Goal: Transaction & Acquisition: Subscribe to service/newsletter

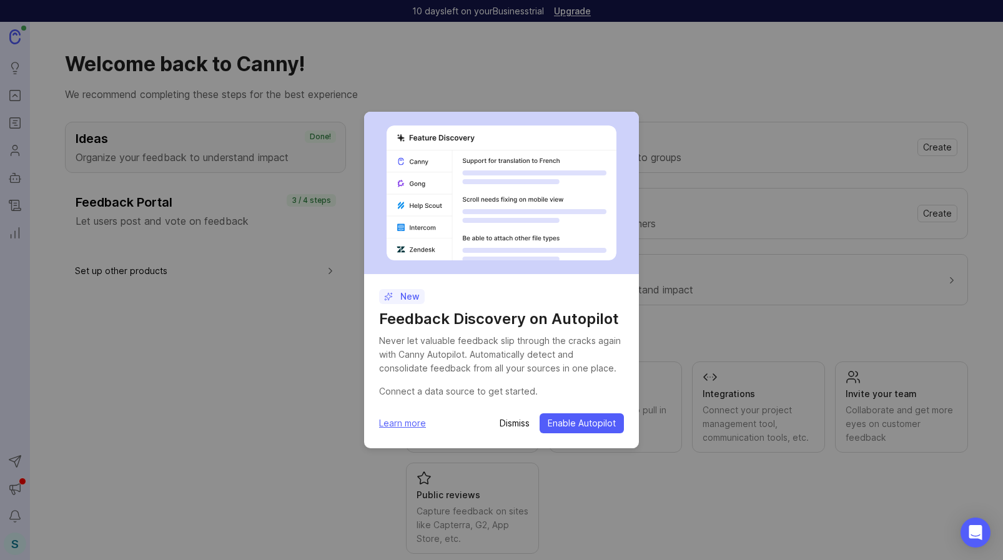
click at [508, 70] on div "New Feedback Discovery on Autopilot Never let valuable feedback slip through th…" at bounding box center [501, 280] width 1003 height 560
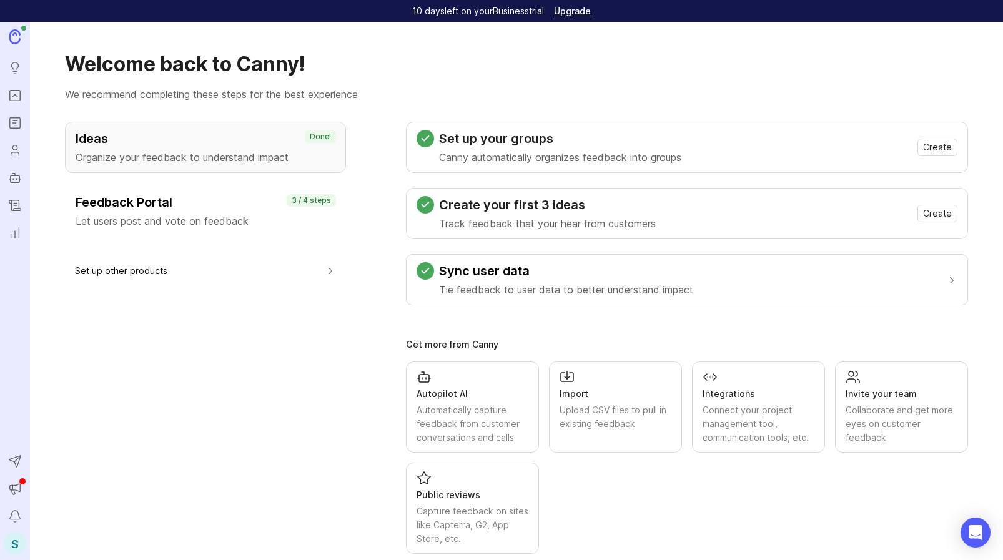
scroll to position [24, 0]
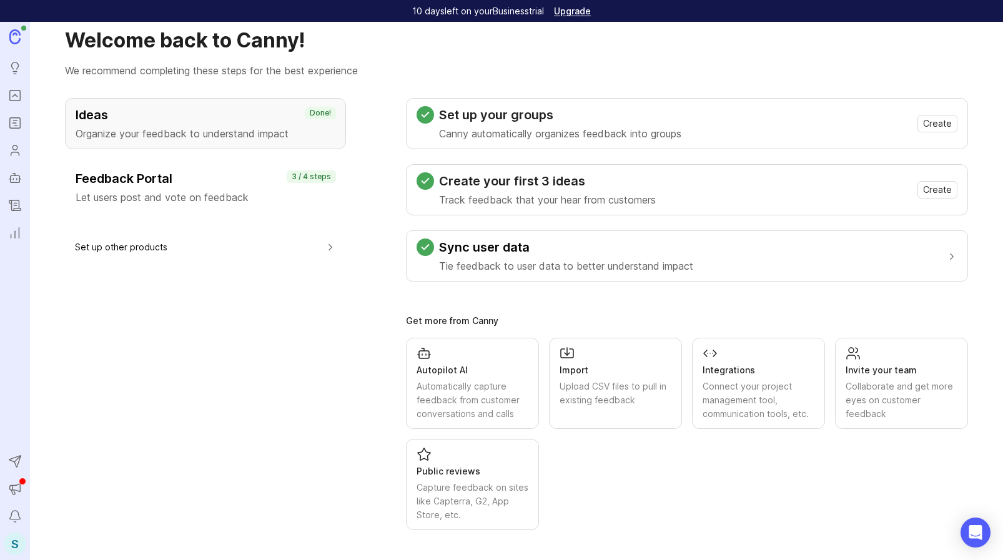
click at [14, 538] on div "S" at bounding box center [15, 544] width 22 height 22
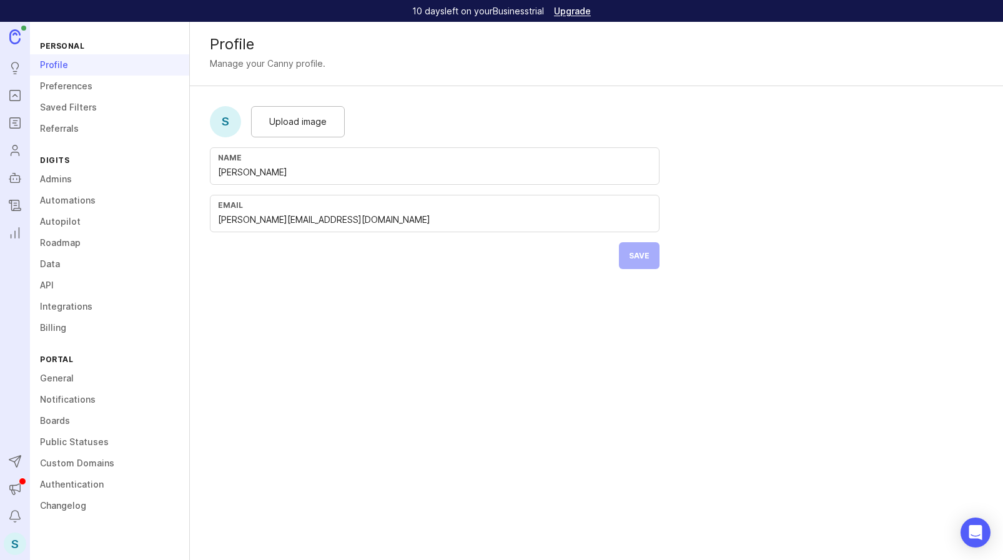
click at [70, 328] on link "Billing" at bounding box center [109, 327] width 159 height 21
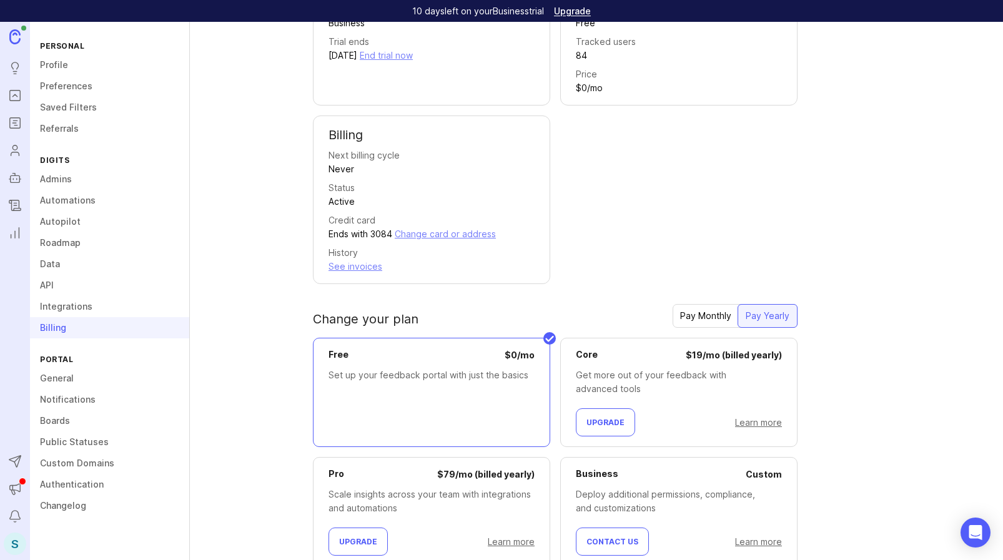
scroll to position [180, 0]
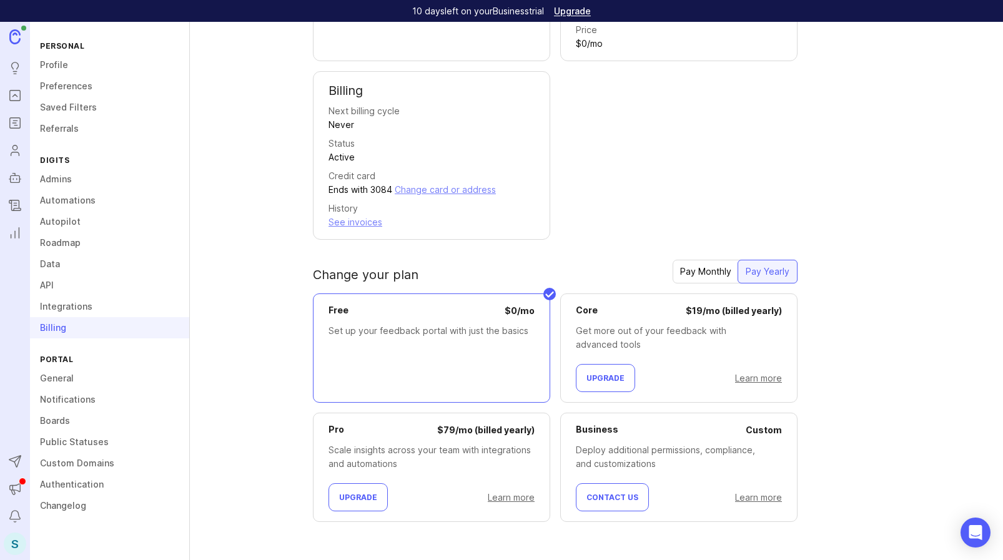
click at [14, 153] on icon "Users" at bounding box center [15, 150] width 14 height 15
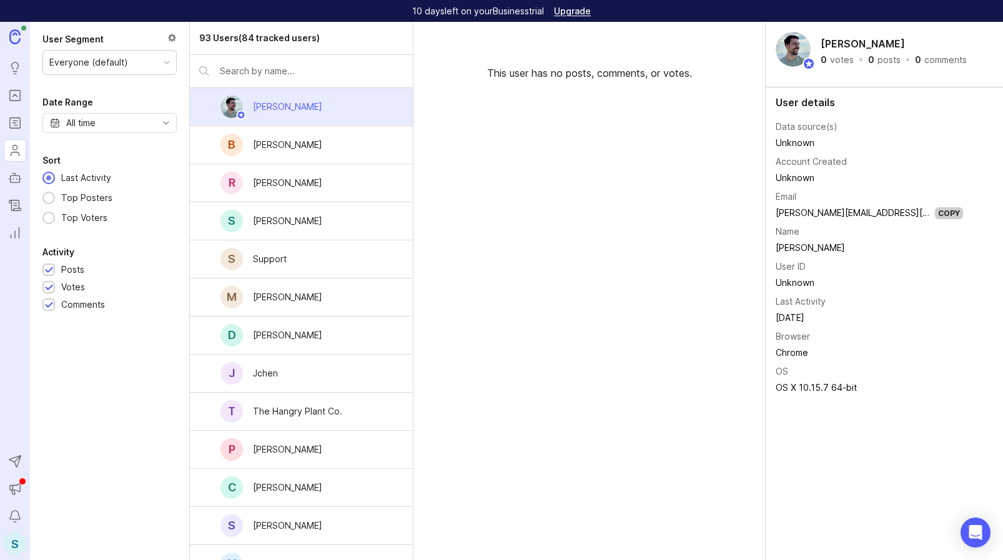
click at [11, 539] on div "S" at bounding box center [15, 544] width 22 height 22
click at [94, 378] on div "User Segment Everyone (default) Date Range All time Sort Last Activity Top Post…" at bounding box center [109, 291] width 159 height 539
click at [17, 538] on div "S" at bounding box center [15, 544] width 22 height 22
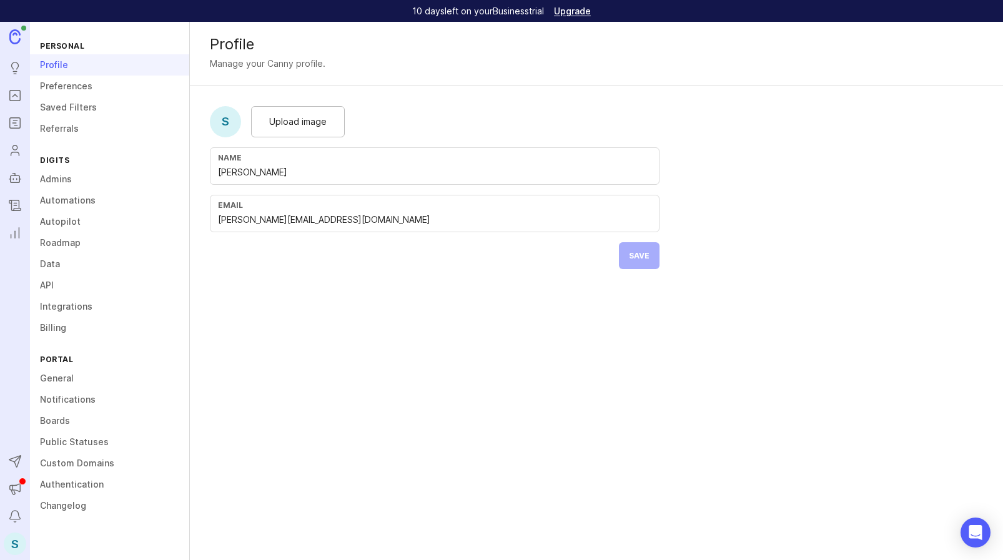
click at [69, 331] on link "Billing" at bounding box center [109, 327] width 159 height 21
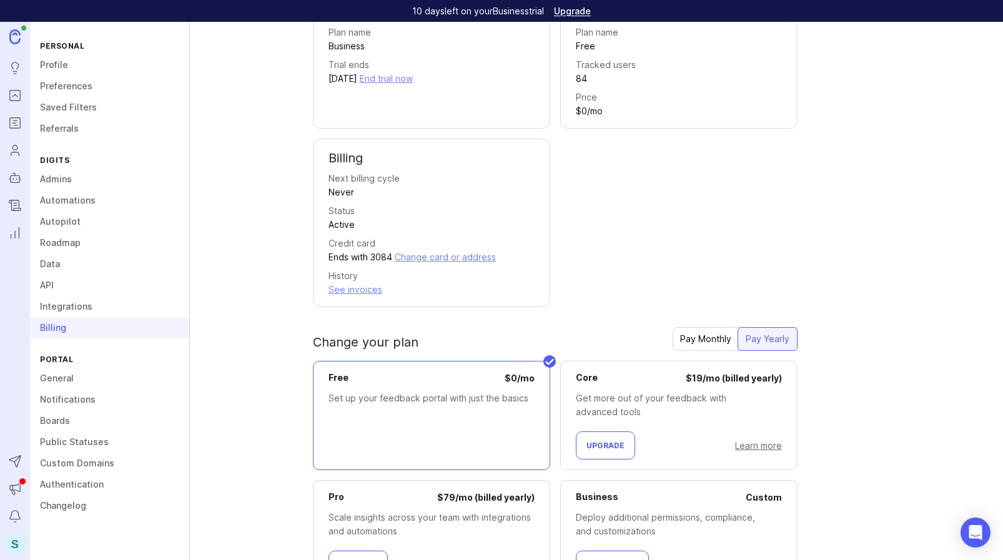
scroll to position [180, 0]
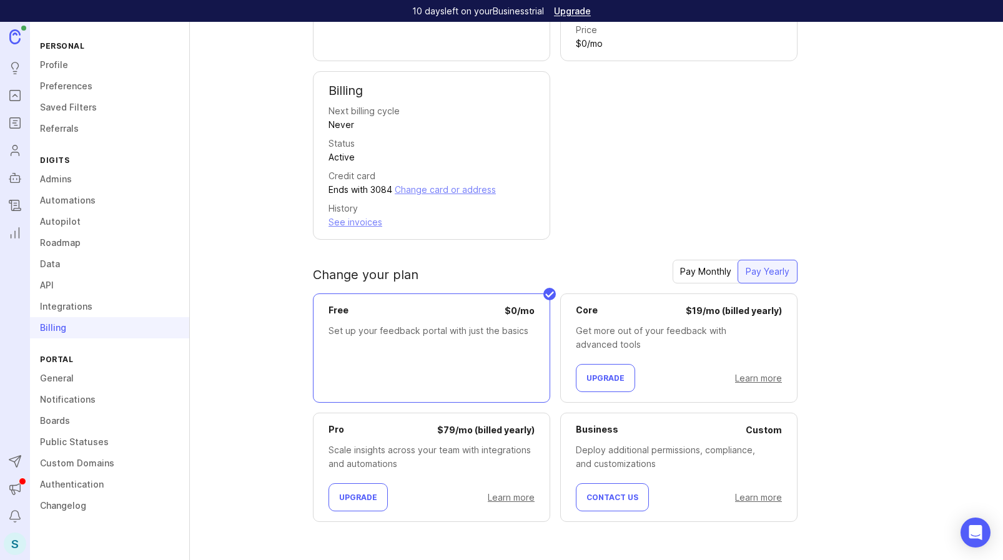
click at [357, 497] on span "Upgrade" at bounding box center [358, 497] width 38 height 9
click at [371, 496] on span "Upgrade" at bounding box center [358, 497] width 38 height 9
click at [690, 277] on div "Pay Monthly" at bounding box center [706, 272] width 66 height 22
click at [772, 271] on div "Pay Yearly" at bounding box center [768, 272] width 59 height 22
click at [351, 505] on button "Upgrade" at bounding box center [358, 498] width 59 height 28
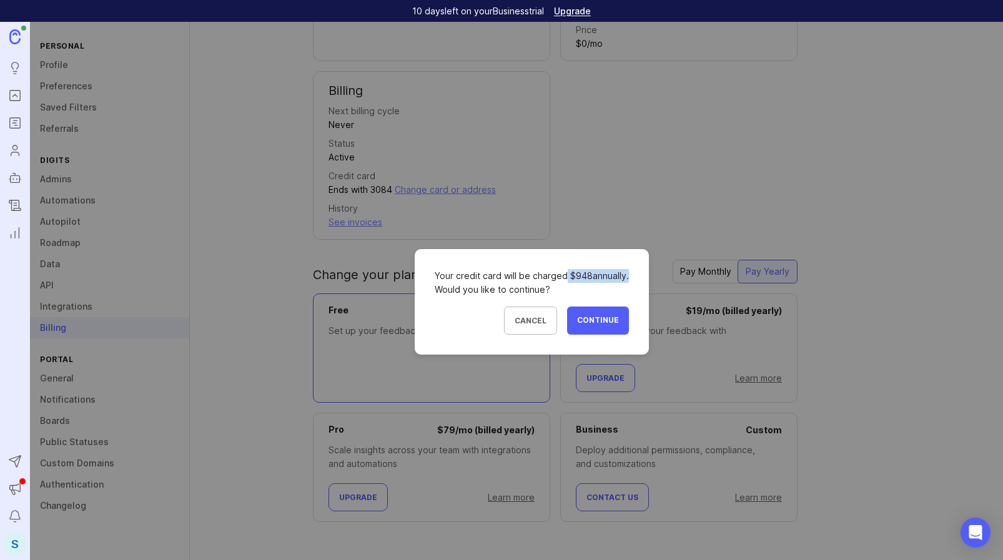
drag, startPoint x: 566, startPoint y: 275, endPoint x: 625, endPoint y: 276, distance: 58.7
click at [625, 276] on div "Your credit card will be charged $ 948 annually. Would you like to continue?" at bounding box center [532, 282] width 194 height 27
copy div "$ 948 annually"
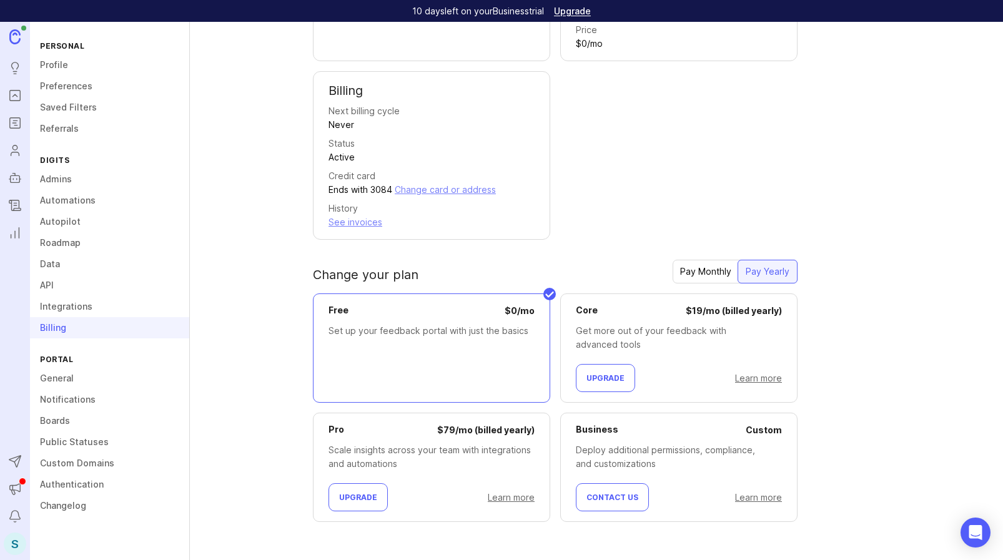
click at [708, 277] on div "Pay Monthly" at bounding box center [706, 272] width 66 height 22
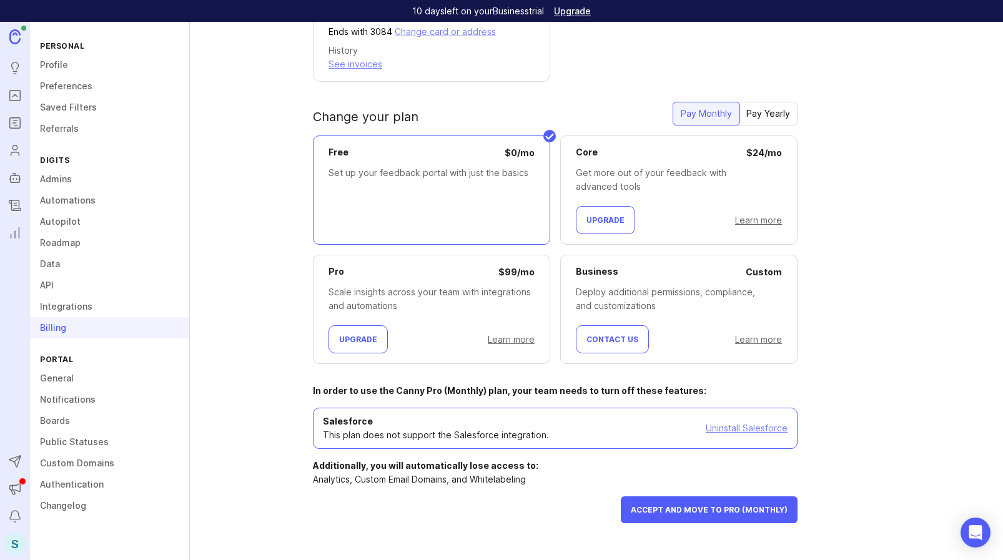
scroll to position [339, 0]
click at [520, 539] on div "Plan trial Plan name Business Trial ends October 9, 2025 End trial now Your pla…" at bounding box center [649, 154] width 672 height 777
click at [655, 507] on span "Accept and move to Pro (Monthly)" at bounding box center [709, 509] width 157 height 9
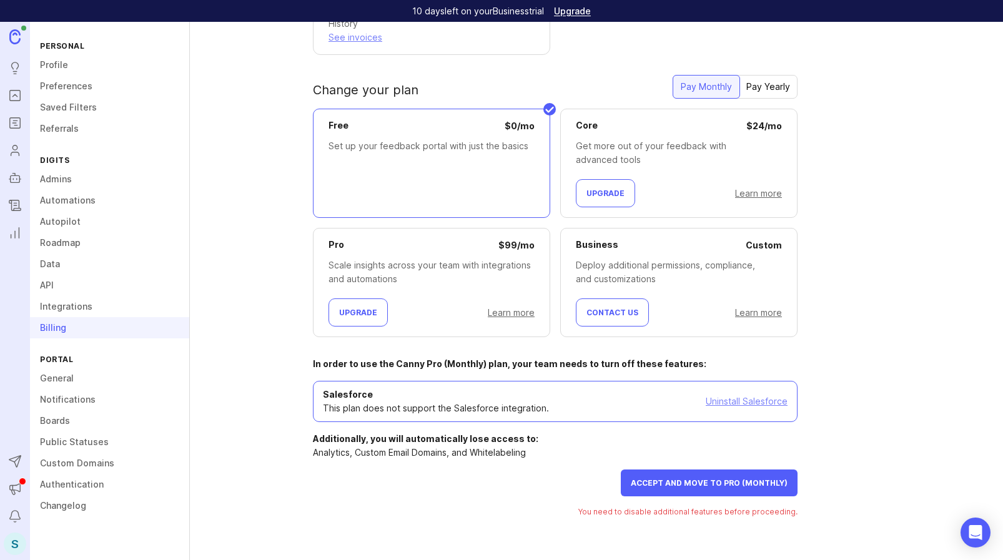
scroll to position [364, 0]
click at [747, 400] on link "Uninstall Salesforce" at bounding box center [747, 402] width 82 height 14
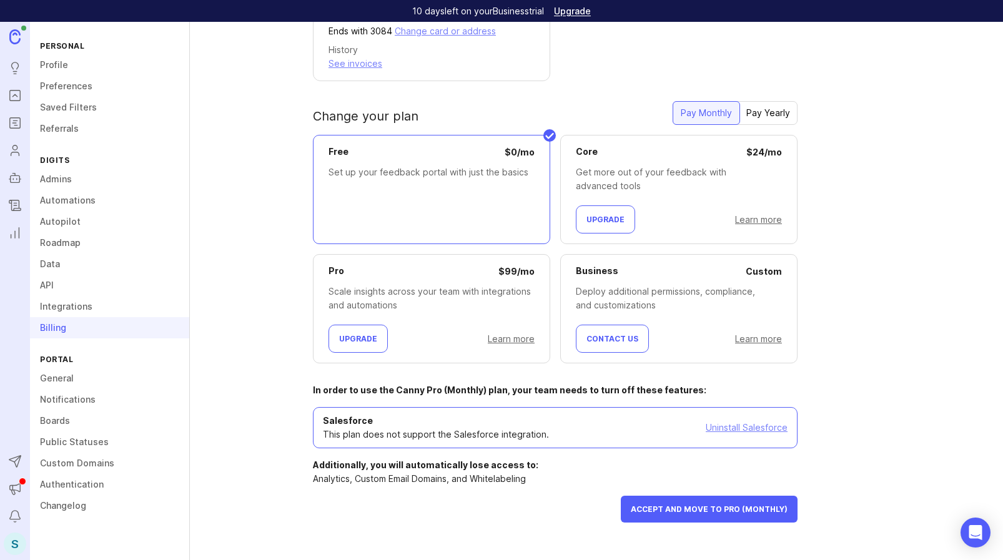
click at [684, 508] on span "Accept and move to Pro (Monthly)" at bounding box center [709, 509] width 157 height 9
click at [743, 428] on link "Uninstall Salesforce" at bounding box center [747, 428] width 82 height 14
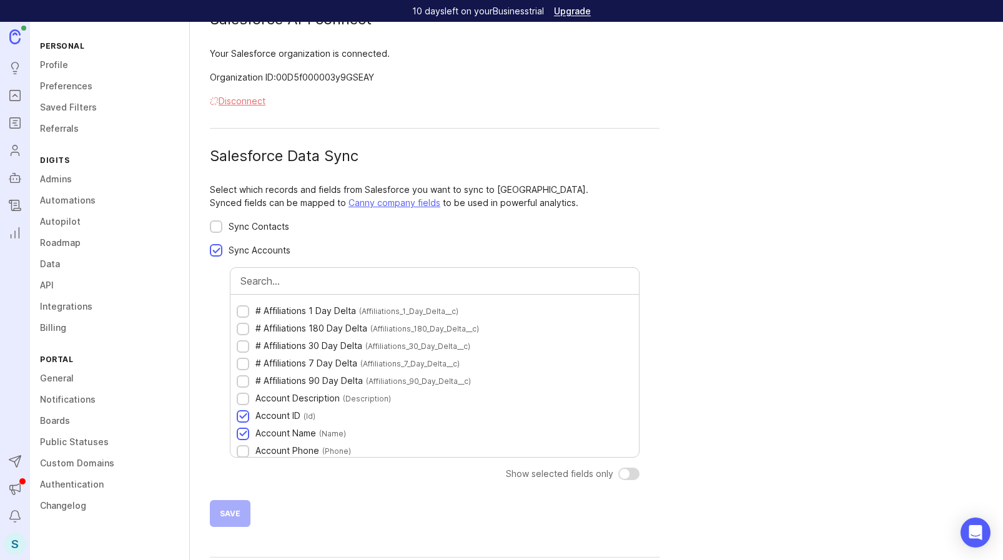
scroll to position [83, 0]
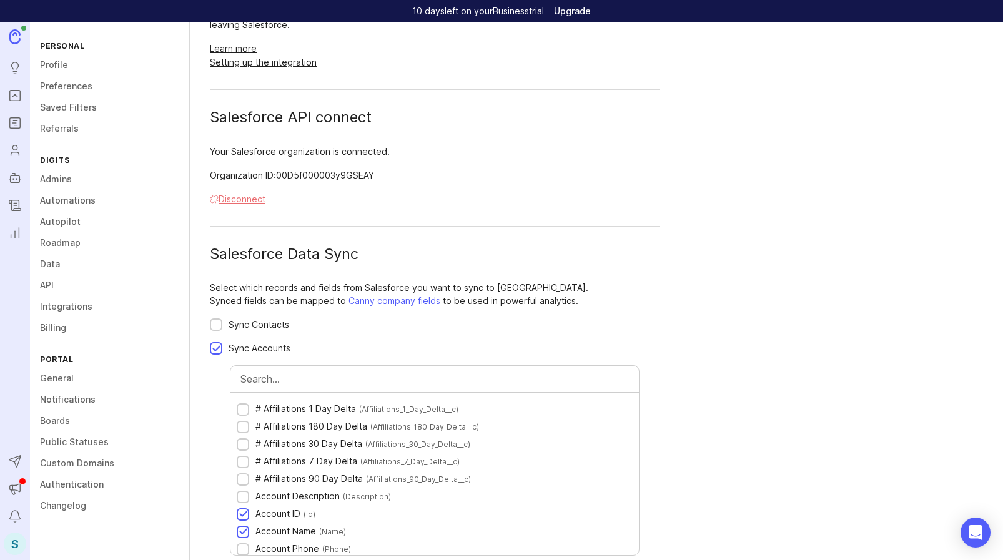
click at [214, 353] on div at bounding box center [216, 349] width 8 height 9
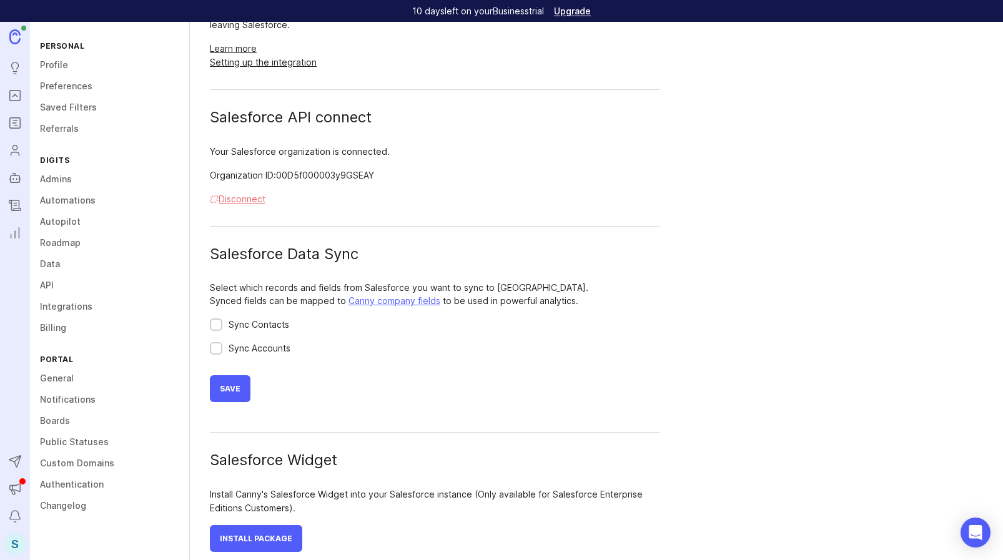
click at [216, 394] on button "Save" at bounding box center [230, 388] width 41 height 27
click at [225, 201] on button "Disconnect" at bounding box center [238, 199] width 56 height 14
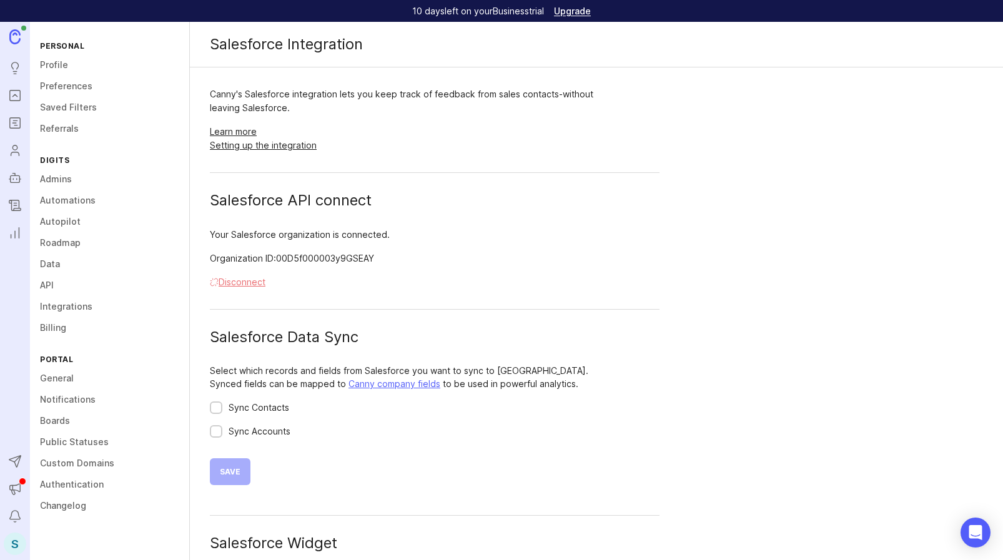
click at [226, 282] on button "Disconnect" at bounding box center [238, 283] width 56 height 14
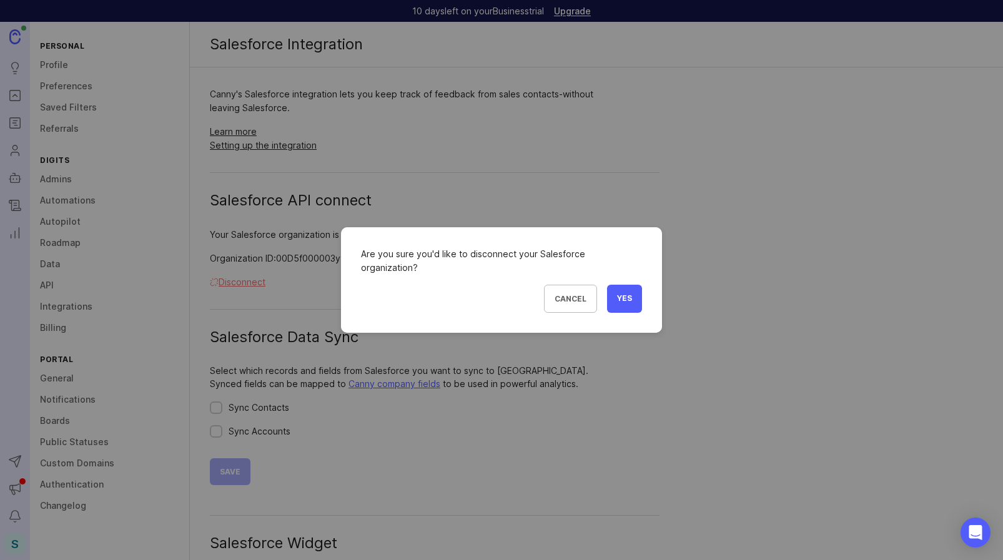
click at [622, 294] on span "Yes" at bounding box center [624, 299] width 15 height 11
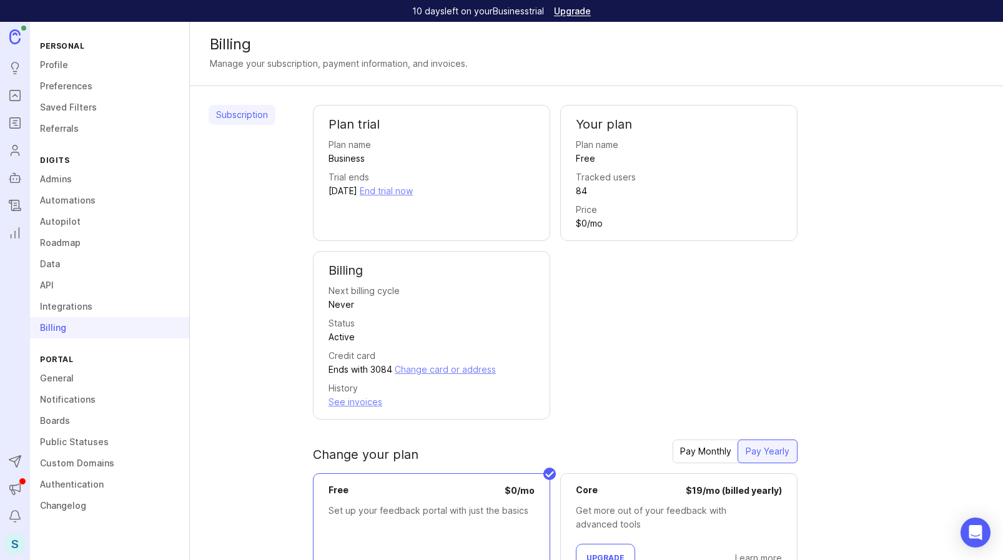
scroll to position [180, 0]
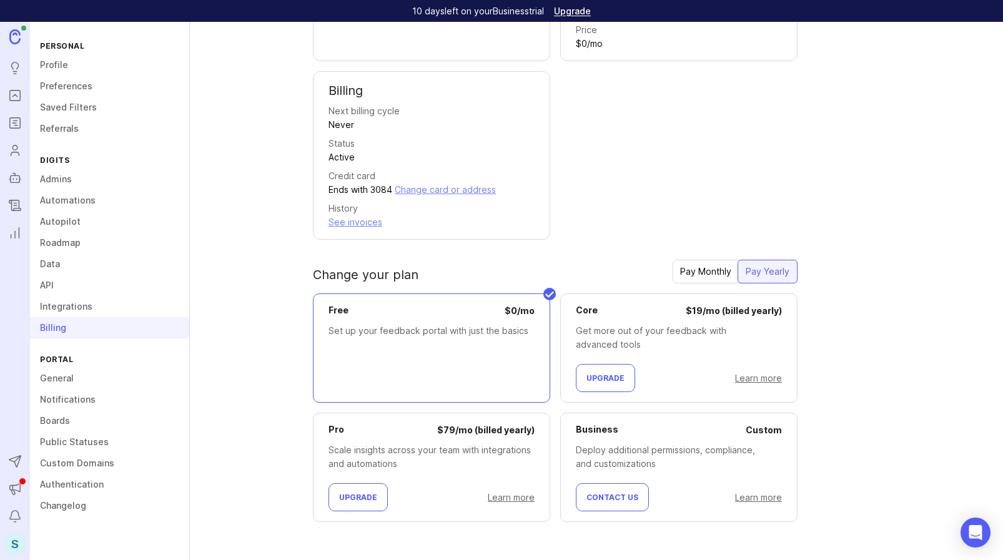
click at [349, 495] on span "Upgrade" at bounding box center [358, 497] width 38 height 9
click at [696, 279] on div "Pay Monthly" at bounding box center [706, 272] width 66 height 22
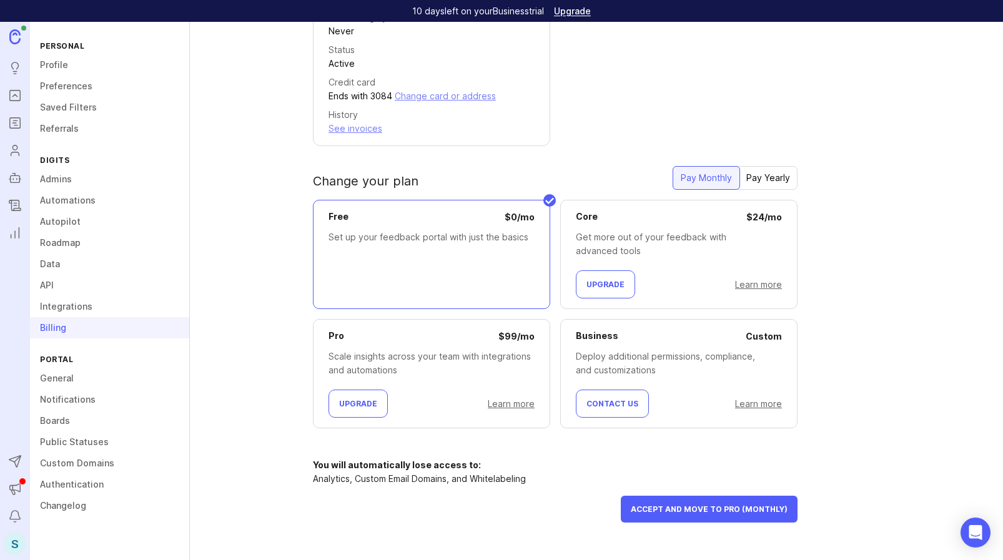
click at [665, 508] on span "Accept and move to Pro (Monthly)" at bounding box center [709, 509] width 157 height 9
